Goal: Entertainment & Leisure: Consume media (video, audio)

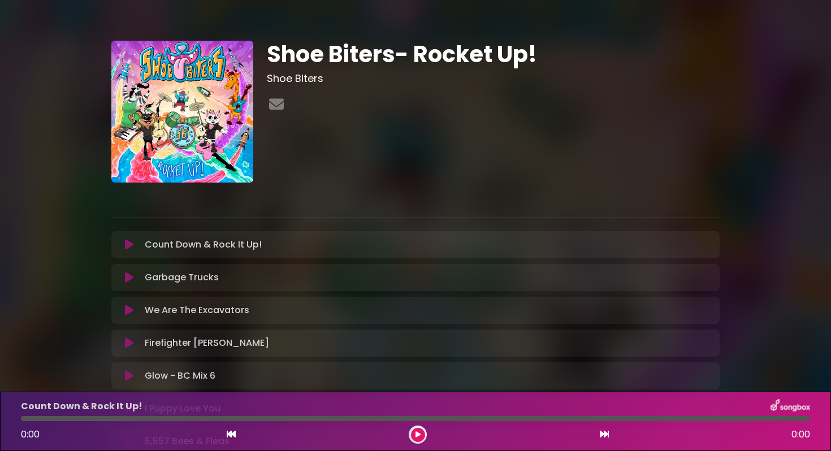
click at [135, 248] on button at bounding box center [129, 244] width 22 height 11
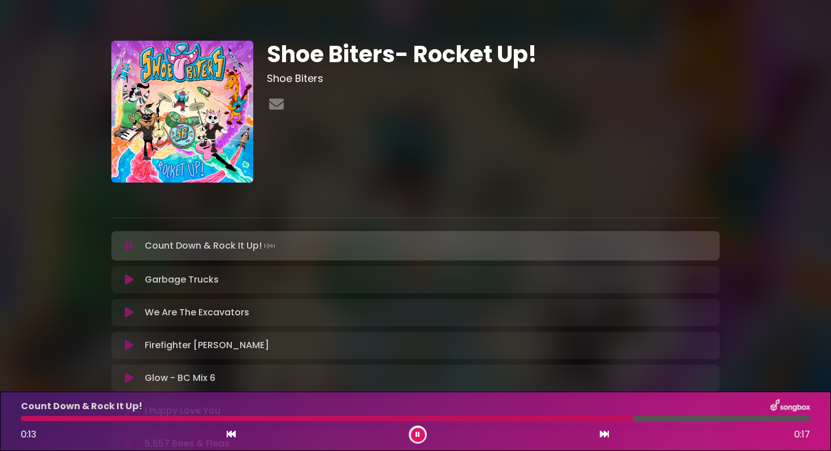
click at [124, 247] on button at bounding box center [129, 245] width 22 height 11
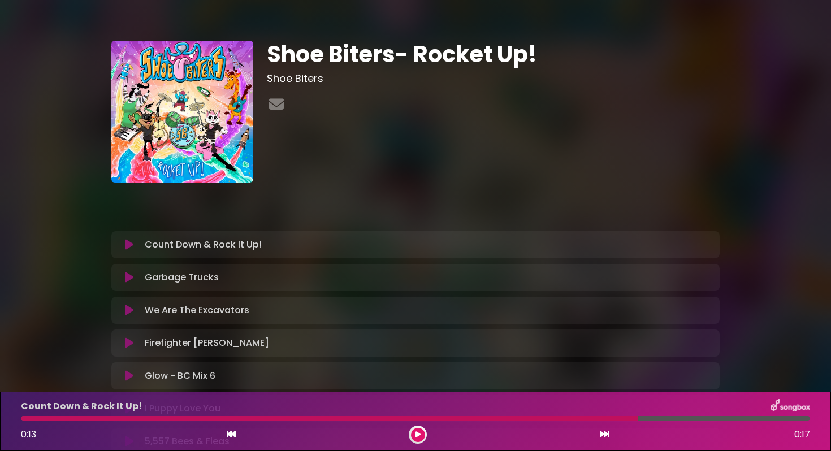
click at [131, 283] on icon at bounding box center [129, 277] width 8 height 11
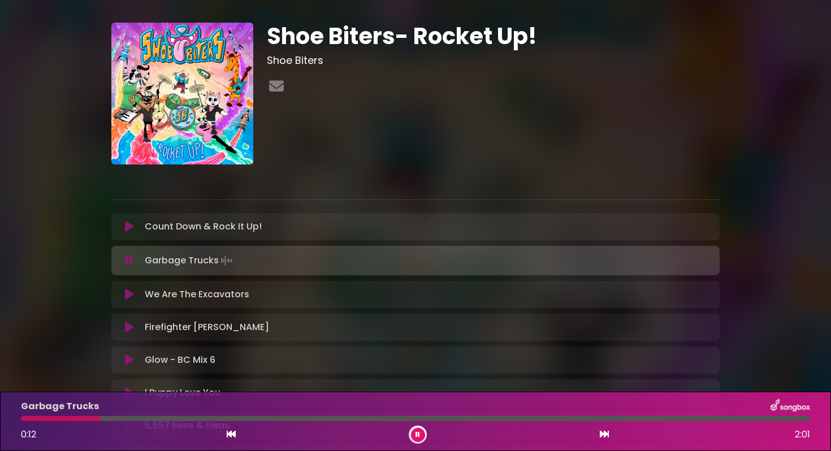
scroll to position [19, 0]
click at [416, 436] on icon at bounding box center [418, 435] width 5 height 7
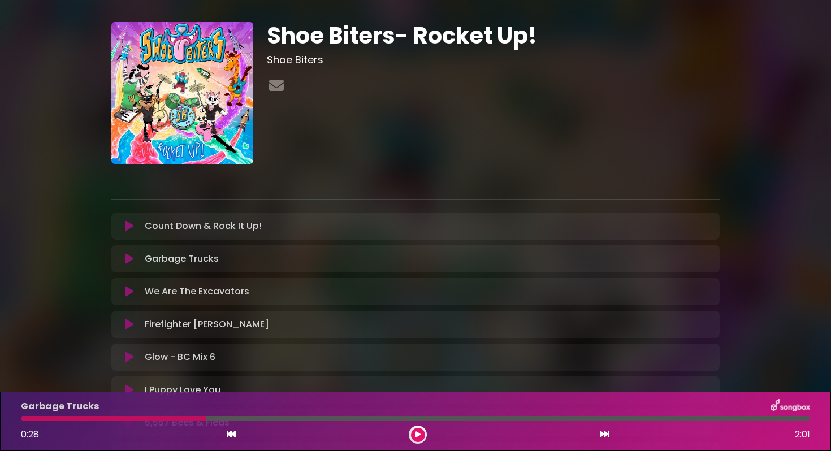
click at [240, 294] on p "We Are The Excavators Loading Track..." at bounding box center [197, 292] width 105 height 14
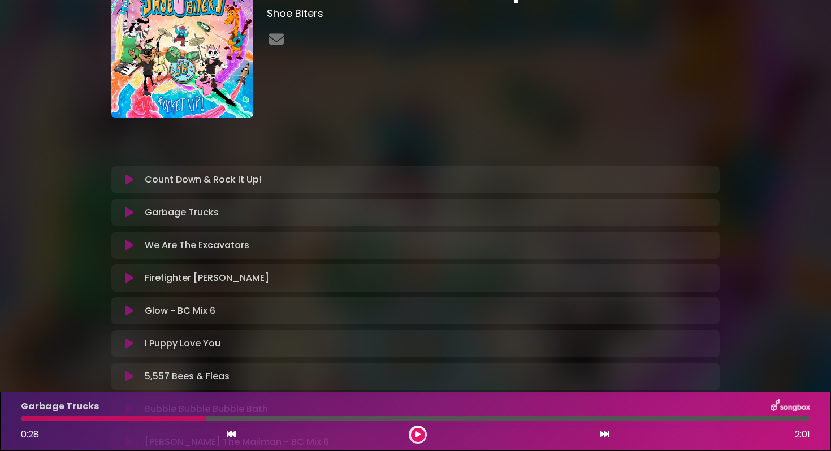
scroll to position [89, 0]
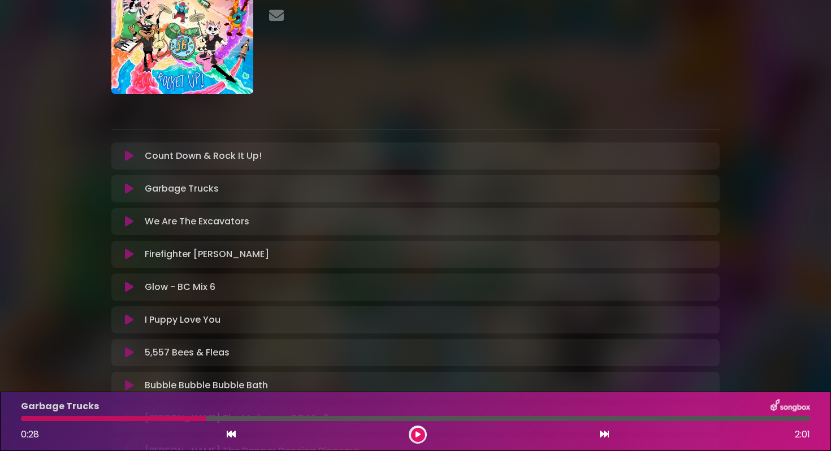
click at [128, 252] on icon at bounding box center [129, 254] width 8 height 11
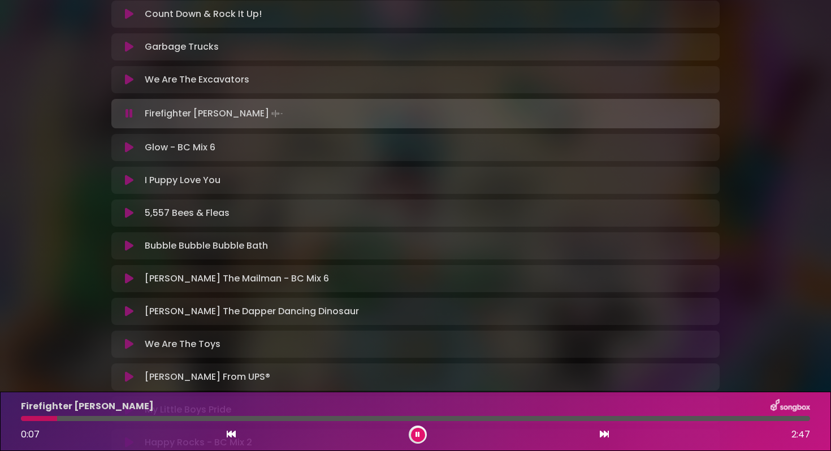
scroll to position [231, 0]
click at [417, 437] on icon at bounding box center [418, 435] width 5 height 7
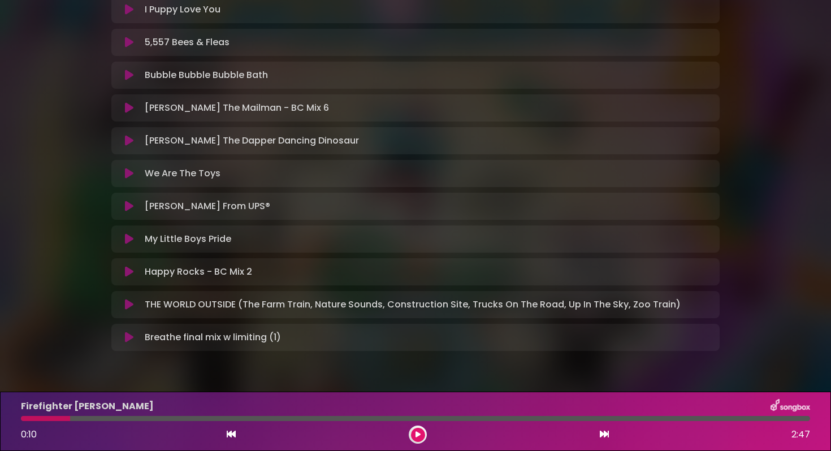
scroll to position [407, 0]
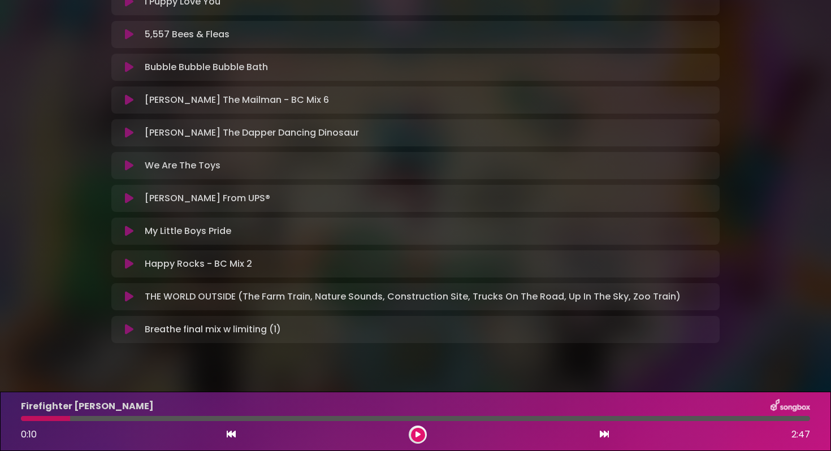
click at [126, 231] on icon at bounding box center [129, 231] width 8 height 11
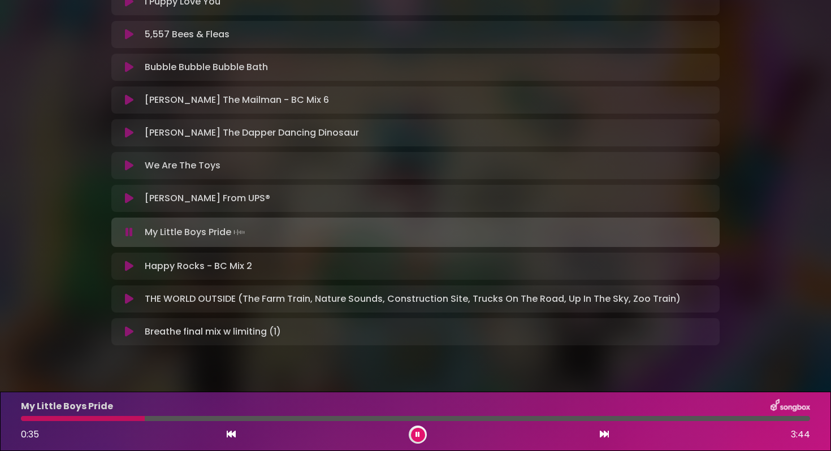
click at [129, 233] on icon at bounding box center [129, 232] width 7 height 11
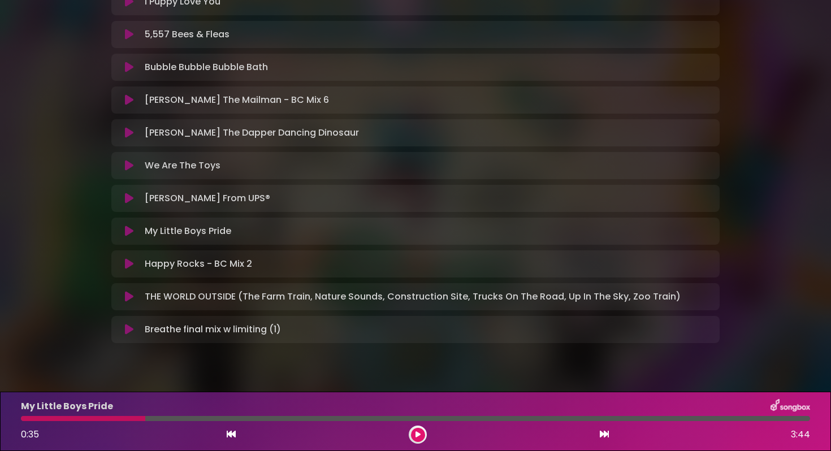
click at [127, 165] on icon at bounding box center [129, 165] width 8 height 11
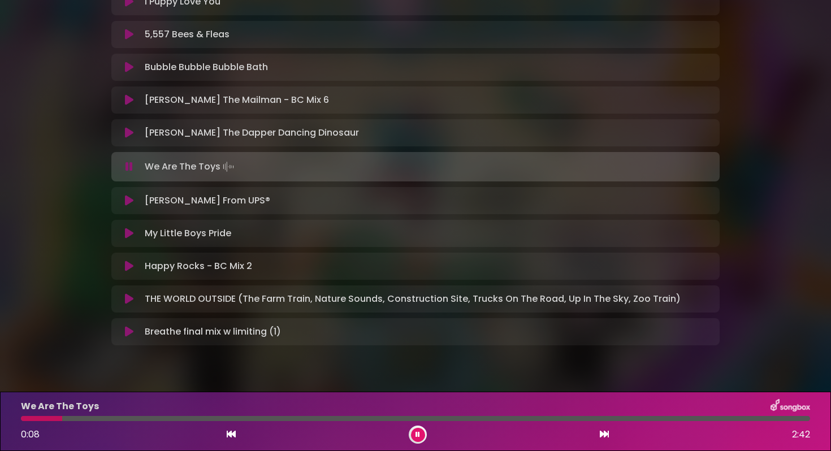
click at [256, 420] on div at bounding box center [416, 418] width 790 height 5
click at [420, 436] on button at bounding box center [418, 435] width 14 height 14
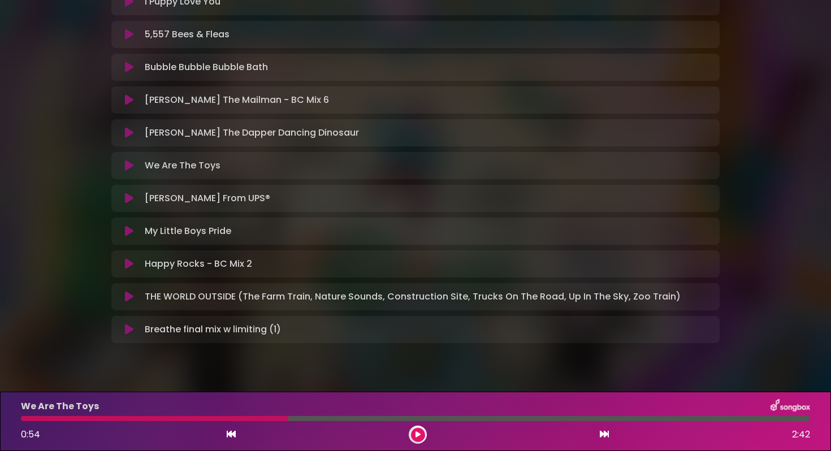
click at [126, 299] on icon at bounding box center [129, 296] width 8 height 11
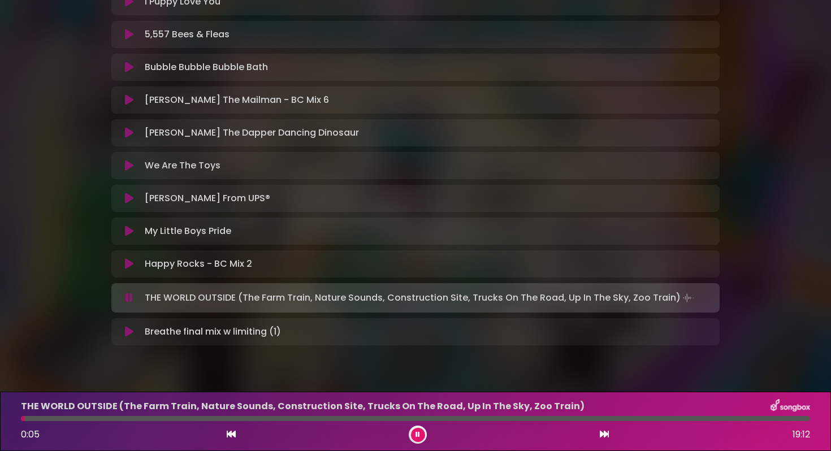
click at [115, 416] on div at bounding box center [416, 418] width 790 height 5
click at [420, 434] on icon at bounding box center [418, 435] width 5 height 7
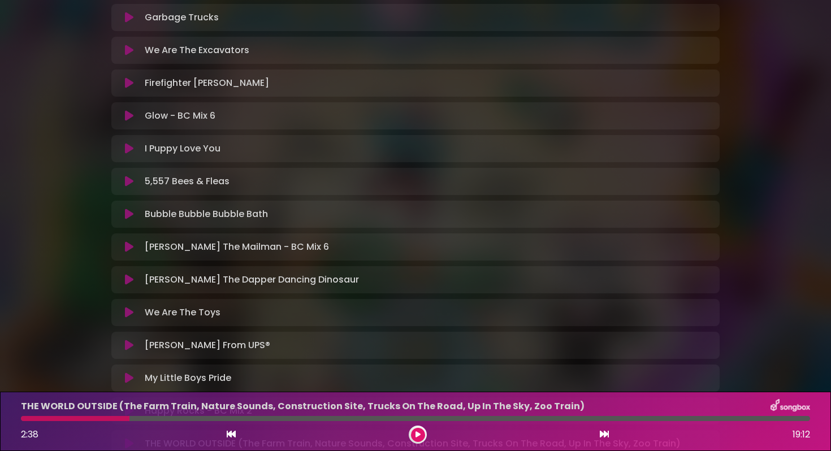
scroll to position [258, 0]
click at [126, 184] on icon at bounding box center [129, 183] width 8 height 11
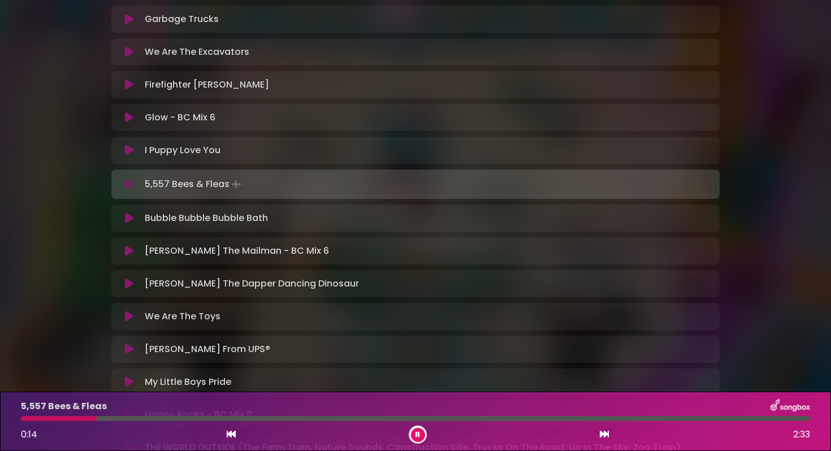
click at [416, 433] on icon at bounding box center [418, 435] width 5 height 7
